Goal: Check status: Check status

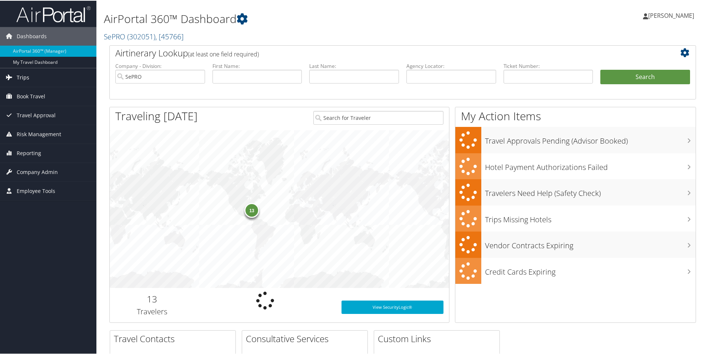
click at [17, 74] on span "Trips" at bounding box center [23, 76] width 13 height 19
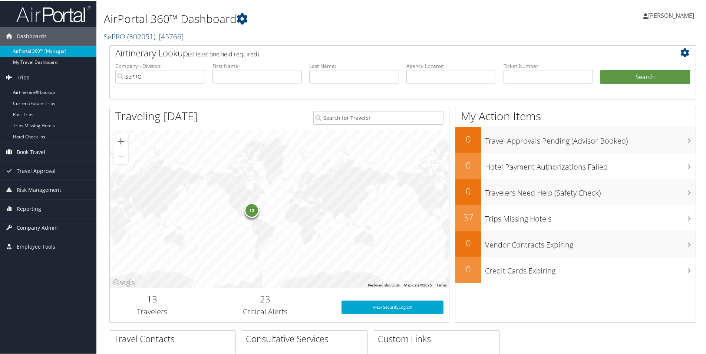
click at [41, 152] on span "Book Travel" at bounding box center [31, 151] width 29 height 19
click at [342, 78] on input "text" at bounding box center [354, 76] width 90 height 14
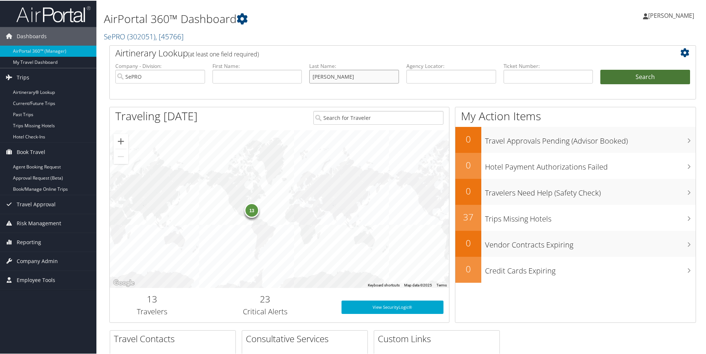
type input "stichter"
click at [647, 80] on button "Search" at bounding box center [645, 76] width 90 height 15
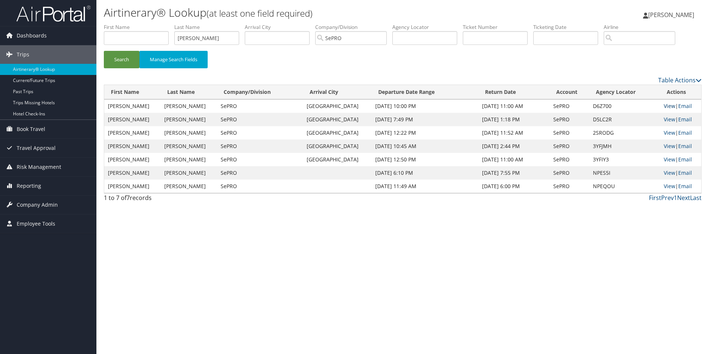
click at [667, 108] on link "View" at bounding box center [669, 105] width 11 height 7
click at [665, 120] on link "View" at bounding box center [669, 119] width 11 height 7
drag, startPoint x: 378, startPoint y: 37, endPoint x: 291, endPoint y: 52, distance: 87.5
click at [291, 52] on form "First Name Last Name stichter Departure City Arrival City Company/Division SePR…" at bounding box center [403, 49] width 598 height 52
click at [250, 44] on input "text" at bounding box center [277, 38] width 65 height 14
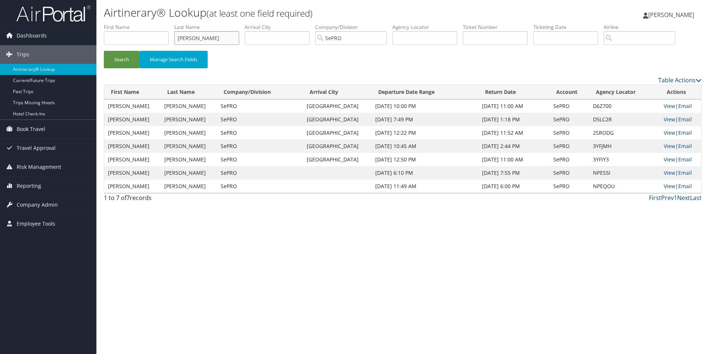
drag, startPoint x: 229, startPoint y: 38, endPoint x: 152, endPoint y: 39, distance: 76.4
click at [152, 23] on ul "First Name Last Name stichter Departure City Arrival City Company/Division SePR…" at bounding box center [403, 23] width 598 height 0
click at [119, 62] on button "Search" at bounding box center [122, 59] width 36 height 17
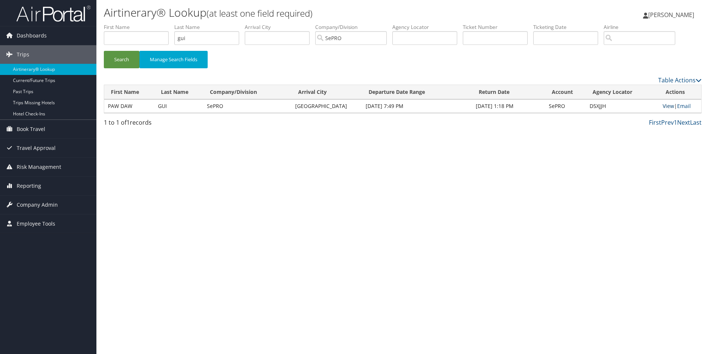
click at [666, 105] on link "View" at bounding box center [668, 105] width 11 height 7
drag, startPoint x: 202, startPoint y: 35, endPoint x: 146, endPoint y: 42, distance: 57.2
click at [146, 23] on ul "First Name Last Name gui Departure City Arrival City Company/Division SePRO Air…" at bounding box center [403, 23] width 598 height 0
click at [121, 72] on div "Search Manage Search Fields" at bounding box center [402, 63] width 609 height 25
click at [122, 69] on div "Search Manage Search Fields" at bounding box center [402, 63] width 609 height 25
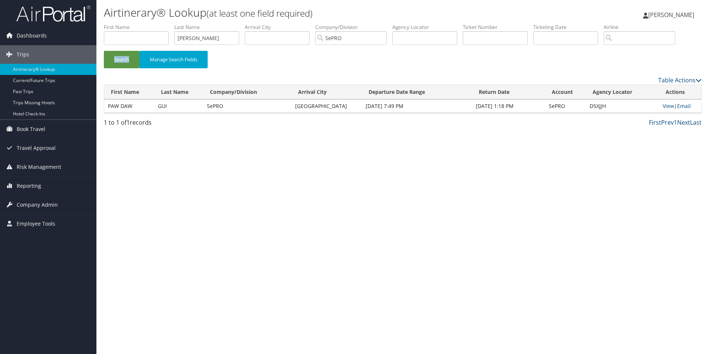
click at [122, 69] on div "Search Manage Search Fields" at bounding box center [402, 63] width 609 height 25
drag, startPoint x: 122, startPoint y: 69, endPoint x: 125, endPoint y: 65, distance: 4.5
click at [125, 65] on button "Search" at bounding box center [122, 59] width 36 height 17
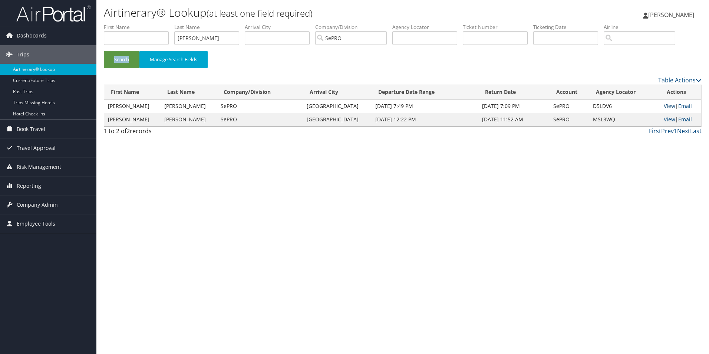
click at [667, 105] on link "View" at bounding box center [669, 105] width 11 height 7
drag, startPoint x: 215, startPoint y: 40, endPoint x: 138, endPoint y: 39, distance: 77.5
click at [138, 23] on ul "First Name Last Name albano Departure City Arrival City Company/Division SePRO …" at bounding box center [403, 23] width 598 height 0
click at [122, 57] on button "Search" at bounding box center [122, 59] width 36 height 17
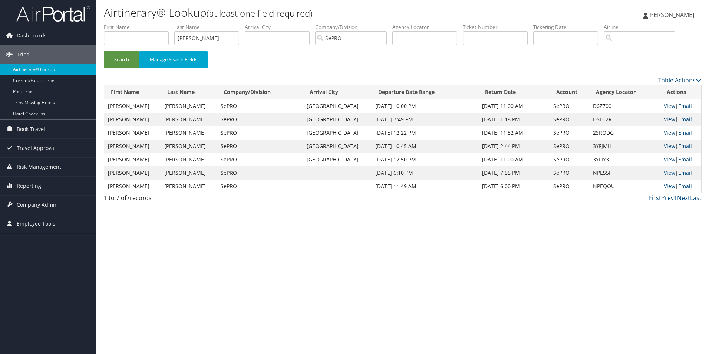
click at [666, 119] on link "View" at bounding box center [669, 119] width 11 height 7
drag, startPoint x: 204, startPoint y: 40, endPoint x: 125, endPoint y: 35, distance: 79.1
click at [125, 23] on ul "First Name Last Name stichter Departure City Arrival City Company/Division SePR…" at bounding box center [403, 23] width 598 height 0
type input "gui"
click at [123, 62] on button "Search" at bounding box center [122, 59] width 36 height 17
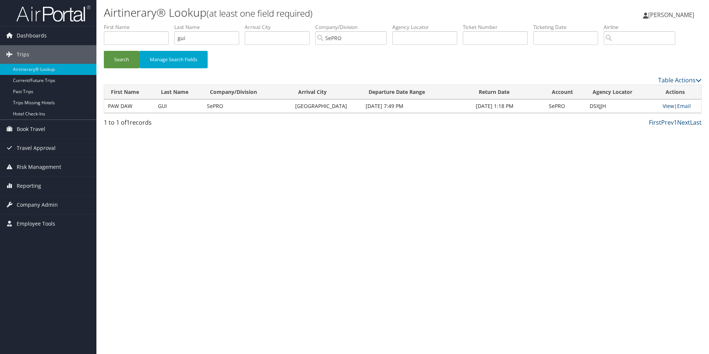
click at [663, 105] on link "View" at bounding box center [668, 105] width 11 height 7
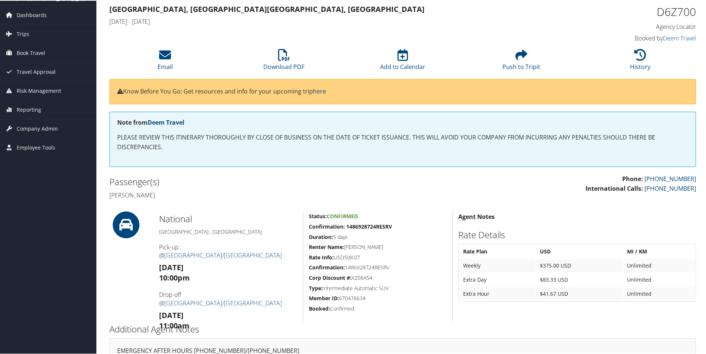
scroll to position [80, 0]
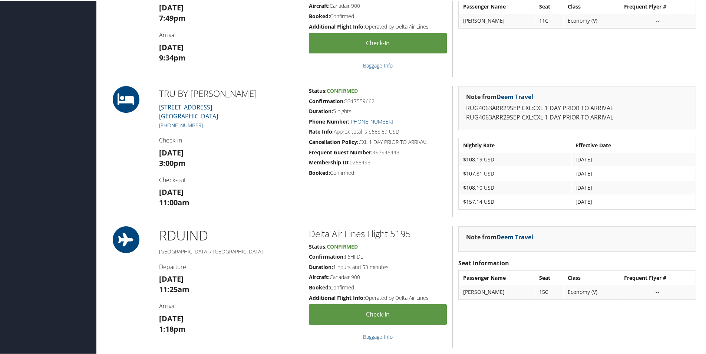
scroll to position [297, 0]
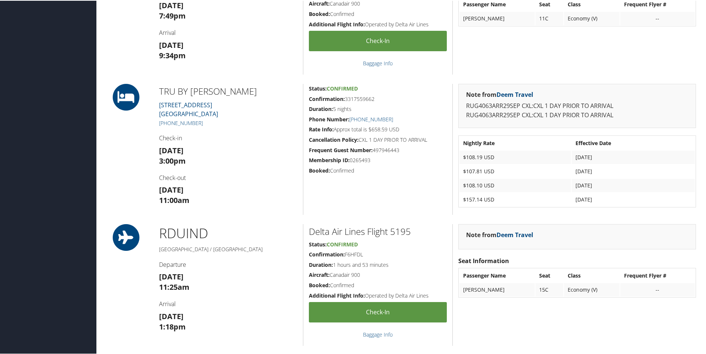
drag, startPoint x: 284, startPoint y: 228, endPoint x: 568, endPoint y: 205, distance: 284.6
click at [568, 205] on td "$157.14 USD" at bounding box center [515, 198] width 112 height 13
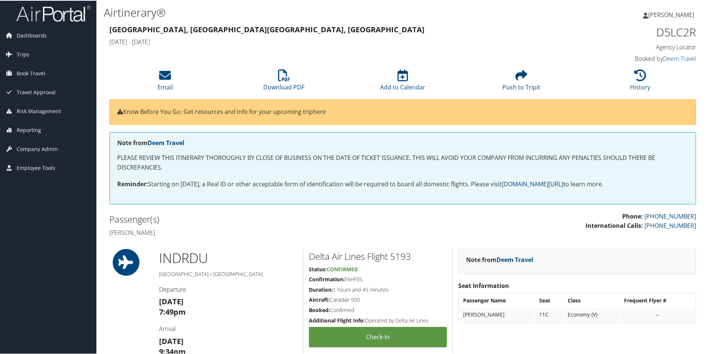
scroll to position [0, 0]
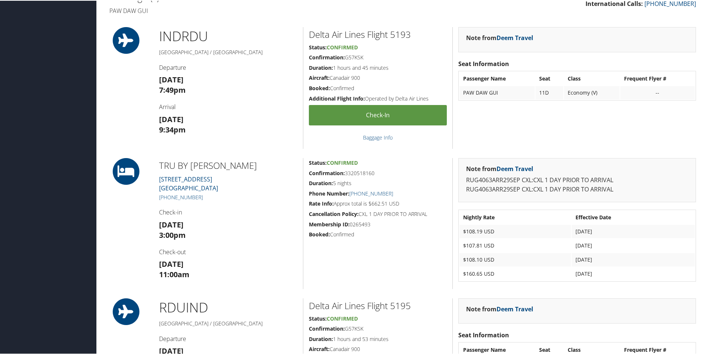
scroll to position [260, 0]
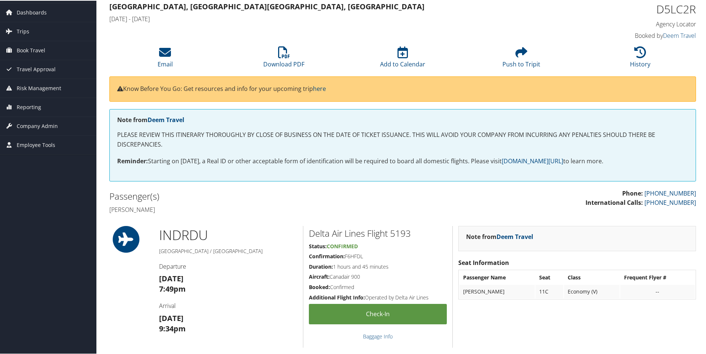
scroll to position [37, 0]
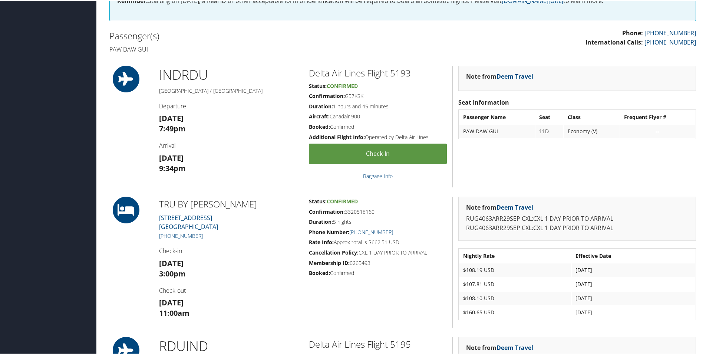
scroll to position [185, 0]
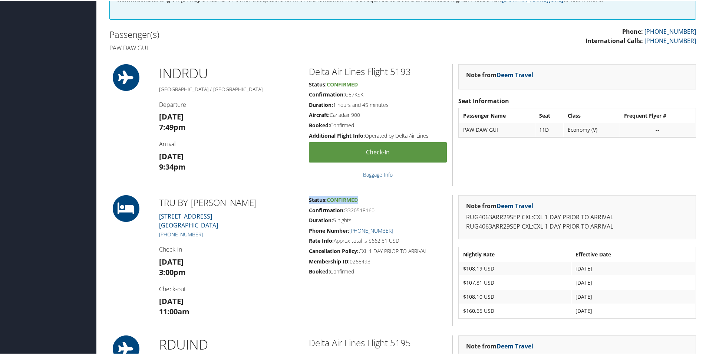
drag, startPoint x: 309, startPoint y: 198, endPoint x: 357, endPoint y: 199, distance: 48.6
click at [357, 199] on h5 "Status: Confirmed" at bounding box center [378, 198] width 138 height 7
drag, startPoint x: 357, startPoint y: 199, endPoint x: 320, endPoint y: 200, distance: 36.7
click at [320, 200] on strong "Status:" at bounding box center [318, 198] width 18 height 7
